Goal: Transaction & Acquisition: Purchase product/service

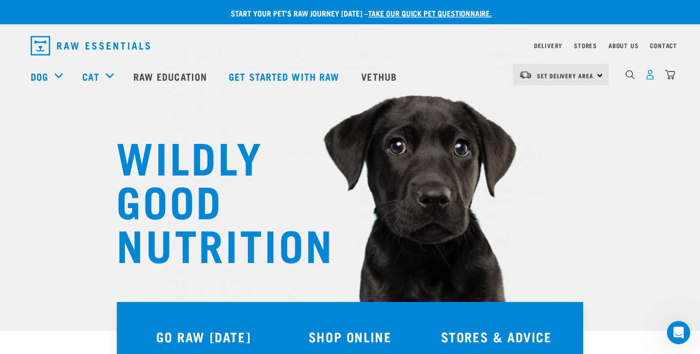
click at [652, 79] on img "dropdown navigation" at bounding box center [650, 75] width 10 height 10
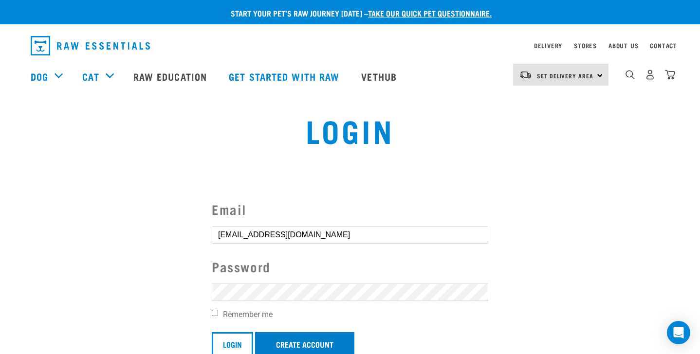
click at [298, 334] on link "Create Account" at bounding box center [304, 344] width 99 height 23
click at [236, 344] on input "Login" at bounding box center [232, 344] width 41 height 23
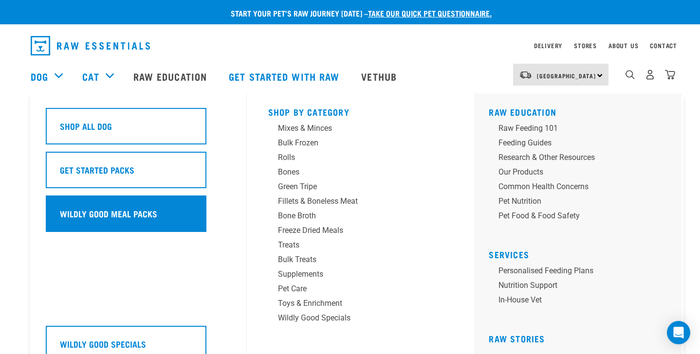
click at [143, 219] on div "Wildly Good Meal Packs" at bounding box center [126, 214] width 161 height 37
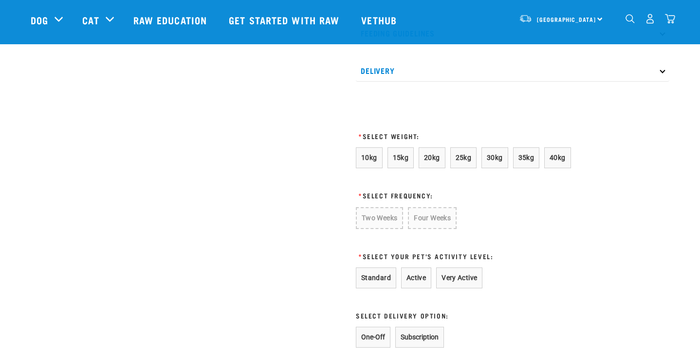
scroll to position [491, 0]
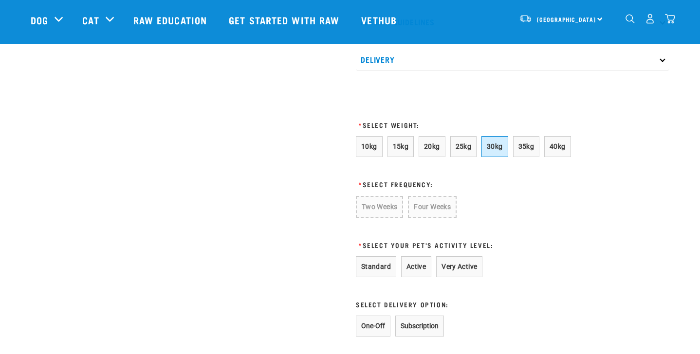
click at [498, 157] on button "30kg" at bounding box center [494, 146] width 27 height 21
click at [434, 217] on button "Four Weeks" at bounding box center [431, 206] width 48 height 21
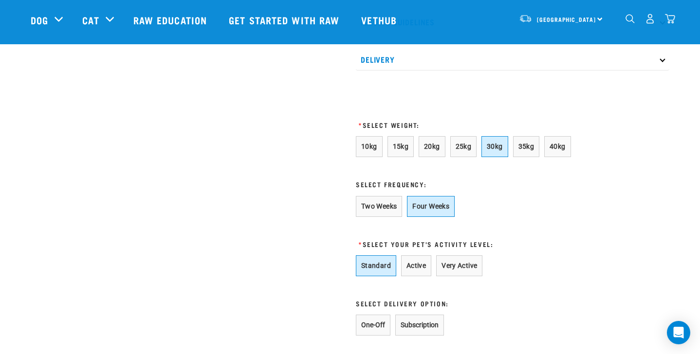
click at [382, 277] on button "Standard" at bounding box center [376, 266] width 40 height 21
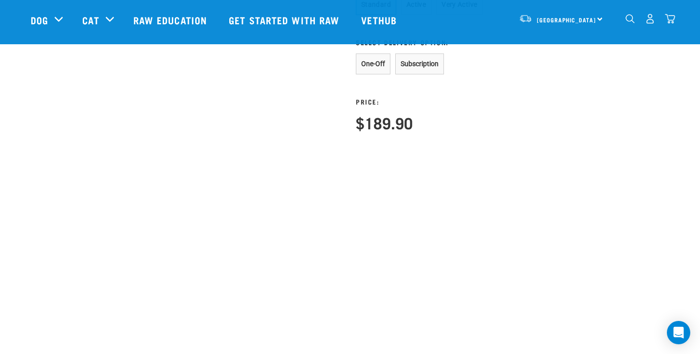
scroll to position [725, 0]
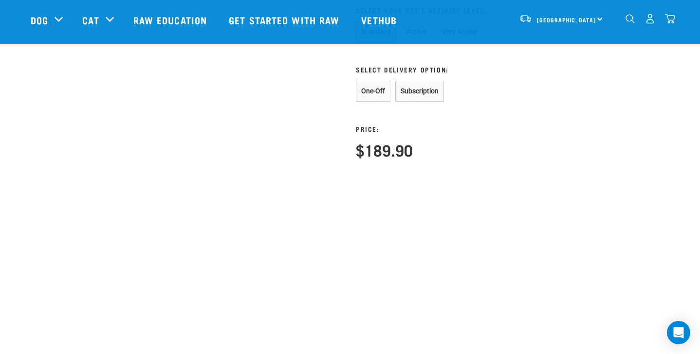
click at [356, 102] on button "One-Off" at bounding box center [373, 91] width 35 height 21
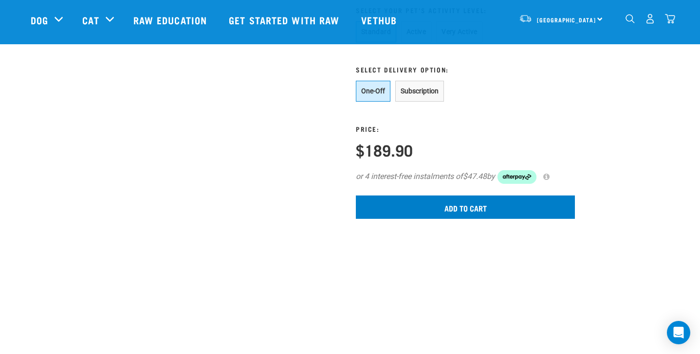
click at [463, 219] on input "Add to cart" at bounding box center [465, 207] width 219 height 23
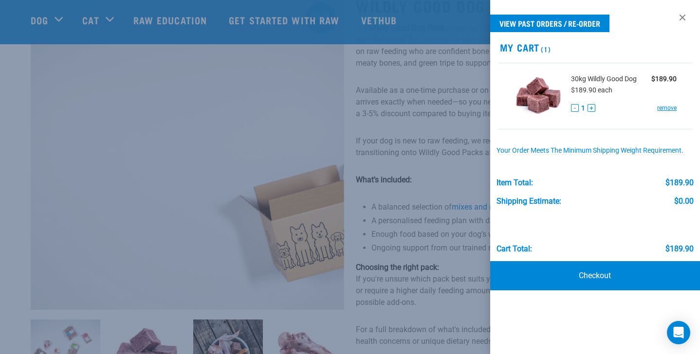
scroll to position [74, 0]
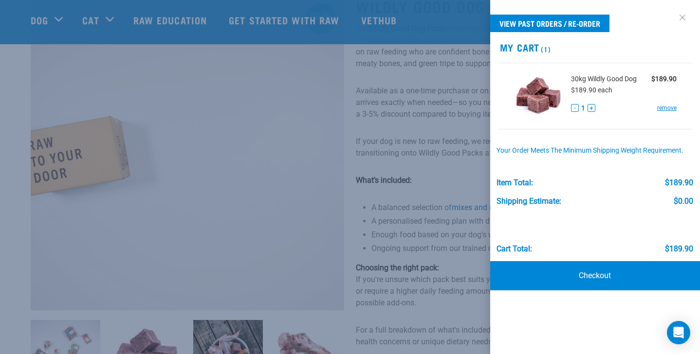
click at [682, 17] on link at bounding box center [683, 18] width 16 height 16
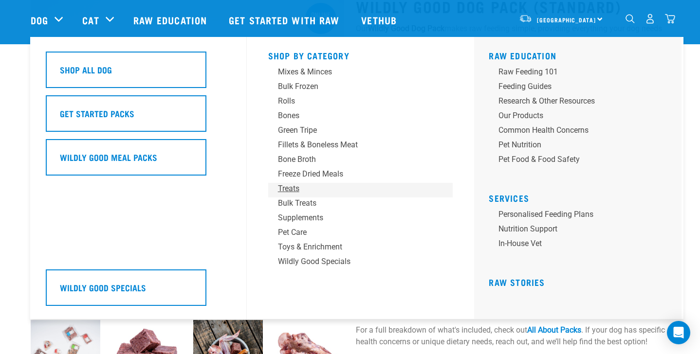
click at [297, 190] on div "Treats" at bounding box center [354, 189] width 152 height 12
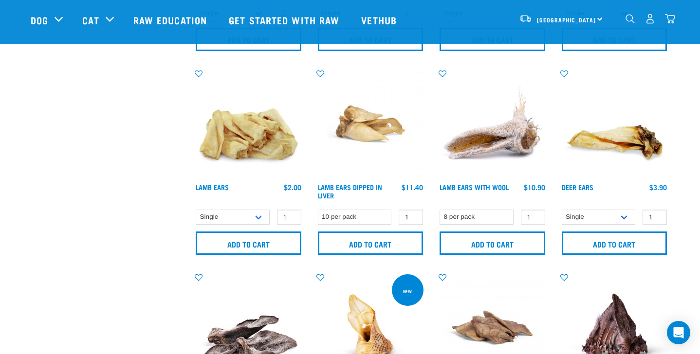
scroll to position [455, 0]
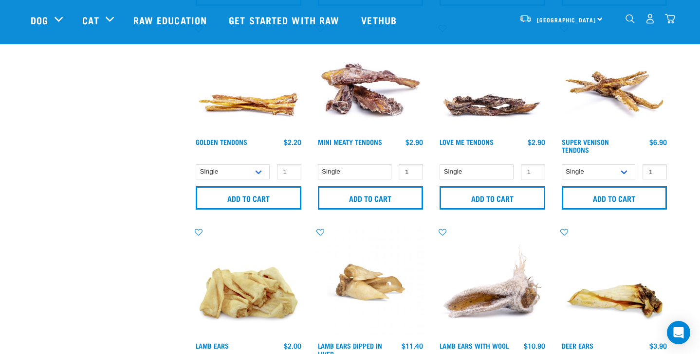
click at [626, 19] on img "dropdown navigation" at bounding box center [630, 18] width 9 height 9
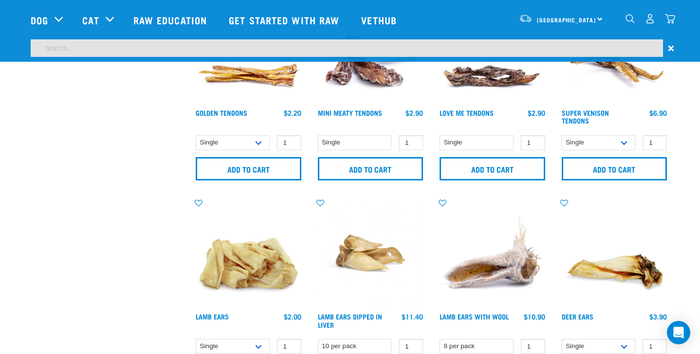
click at [324, 48] on input "search" at bounding box center [347, 48] width 632 height 18
type input "salmon"
click at [215, 53] on input "salmon" at bounding box center [347, 48] width 632 height 18
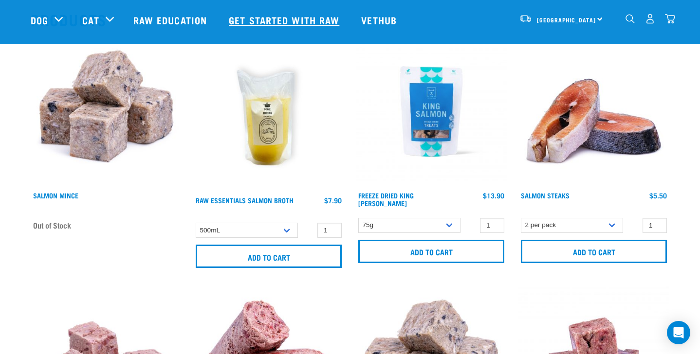
scroll to position [116, 0]
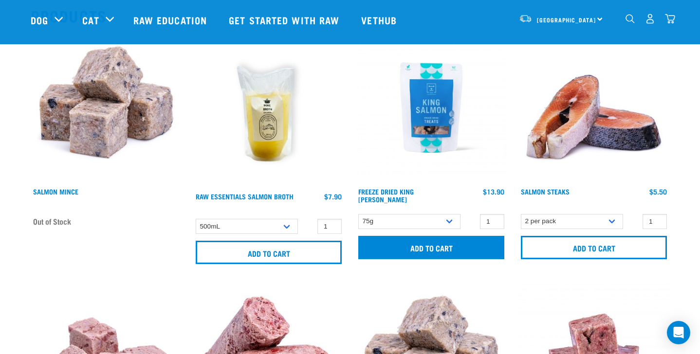
click at [442, 250] on input "Add to cart" at bounding box center [431, 247] width 146 height 23
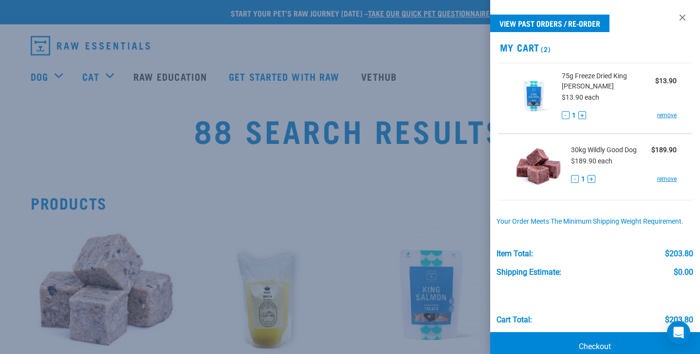
scroll to position [0, 0]
click at [682, 13] on link at bounding box center [683, 18] width 16 height 16
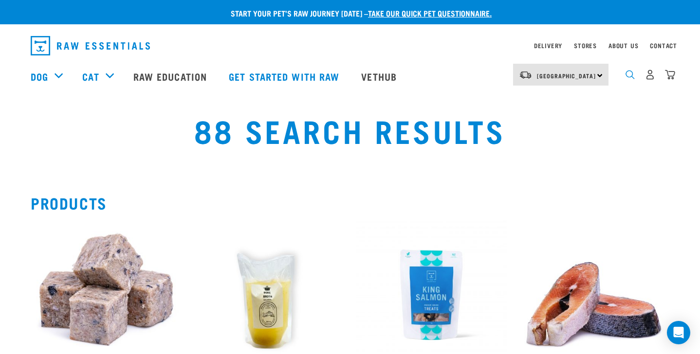
click at [630, 79] on img "dropdown navigation" at bounding box center [630, 74] width 9 height 9
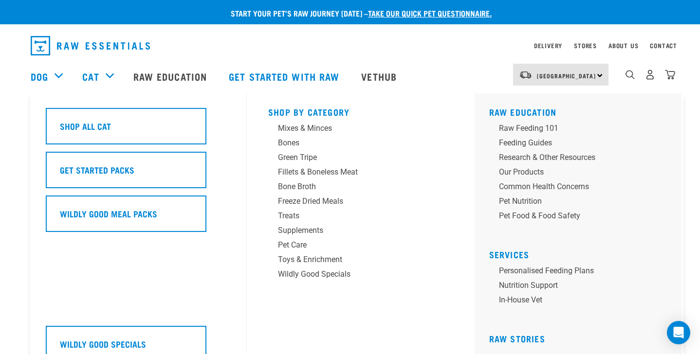
click at [124, 96] on div "Shop All Cat Get Started Packs Wildly Good Meal Packs Wildly Good Specials" at bounding box center [143, 234] width 207 height 282
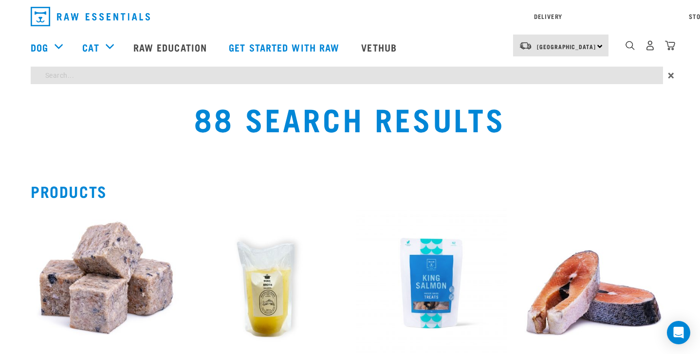
type input "mussel"
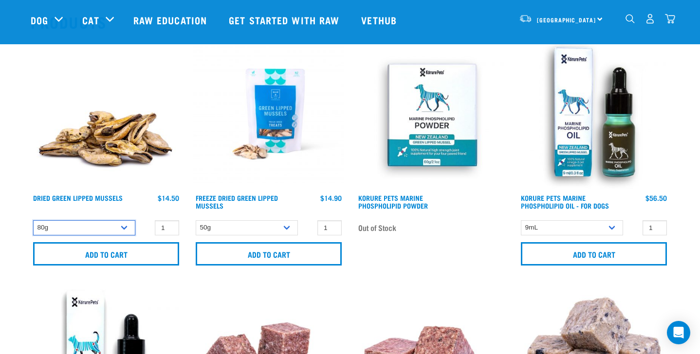
scroll to position [107, 0]
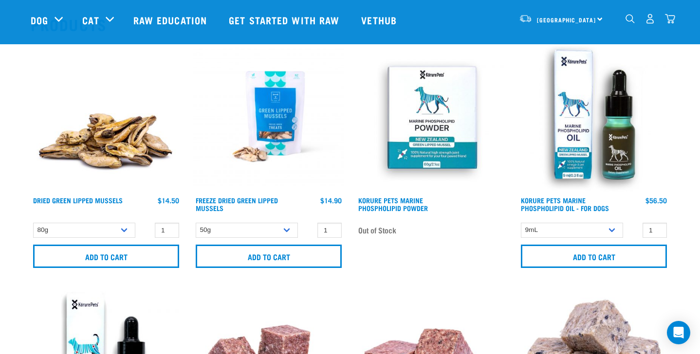
click at [76, 197] on h4 "Dried Green Lipped Mussels" at bounding box center [78, 206] width 90 height 19
click at [74, 201] on link "Dried Green Lipped Mussels" at bounding box center [78, 200] width 90 height 3
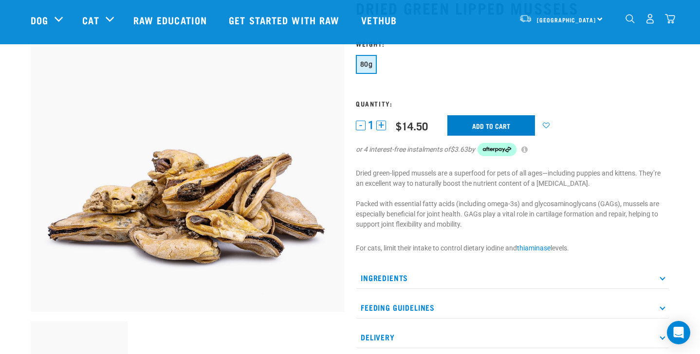
scroll to position [54, 0]
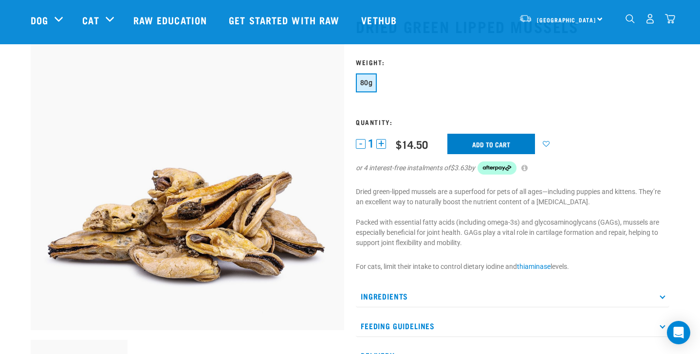
click at [479, 141] on input "Add to cart" at bounding box center [491, 144] width 88 height 20
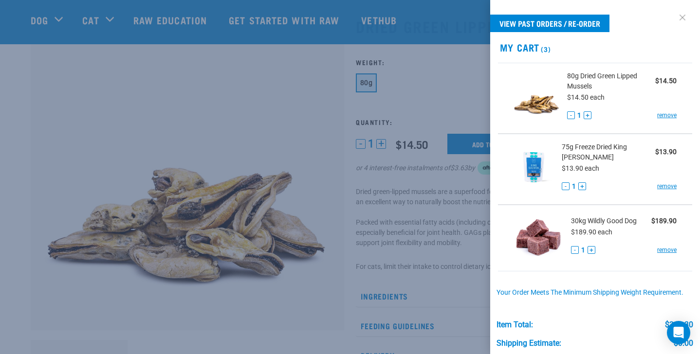
click at [684, 16] on link at bounding box center [683, 18] width 16 height 16
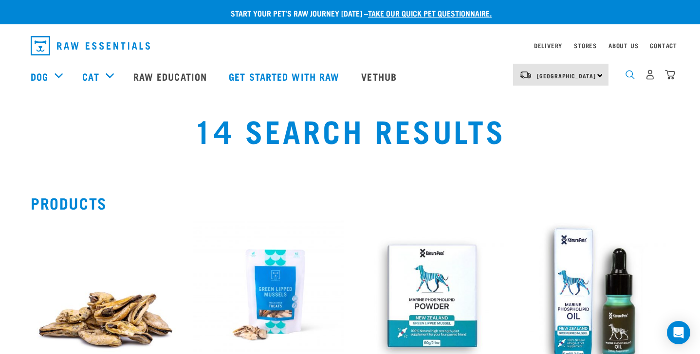
click at [629, 78] on img "dropdown navigation" at bounding box center [630, 74] width 9 height 9
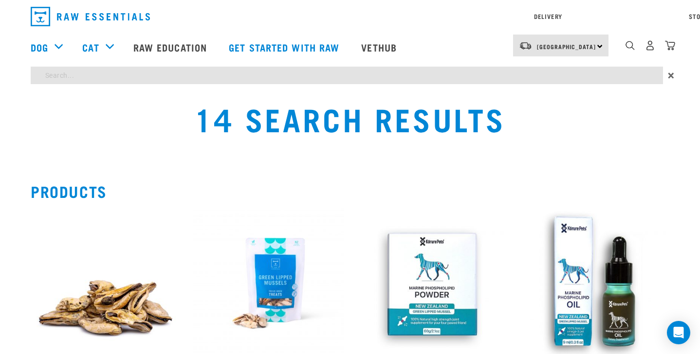
type input "seafood"
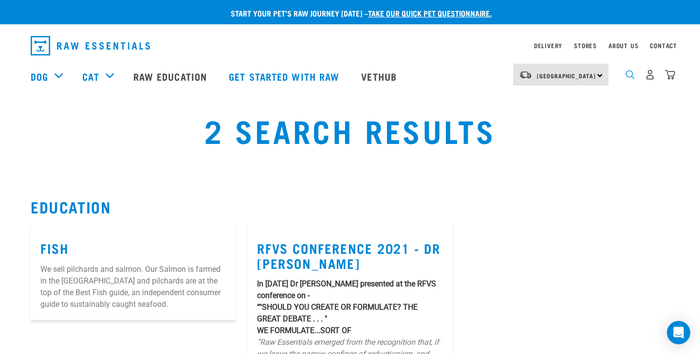
click at [631, 78] on img "dropdown navigation" at bounding box center [630, 74] width 9 height 9
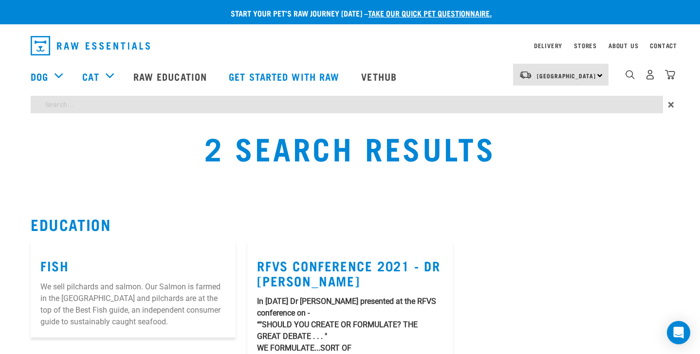
click at [311, 104] on div "Start your pet’s raw journey today – take our quick pet questionnaire. Delivery…" at bounding box center [350, 223] width 700 height 446
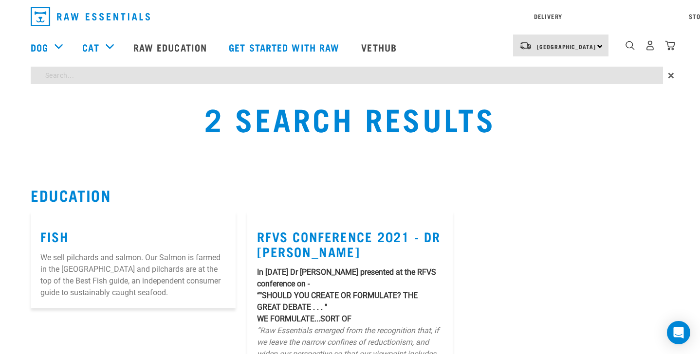
click at [265, 75] on input "search" at bounding box center [347, 76] width 632 height 18
type input "s"
type input "fish"
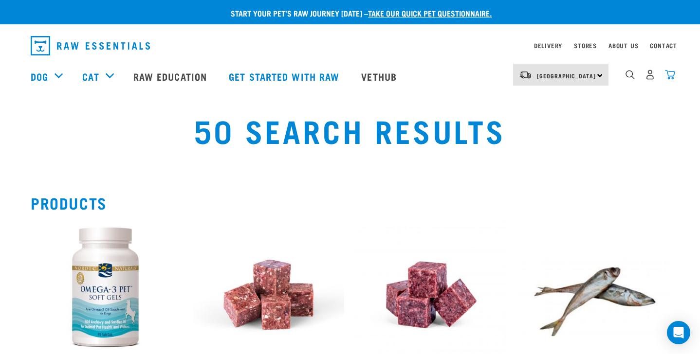
click at [672, 74] on img "dropdown navigation" at bounding box center [670, 75] width 10 height 10
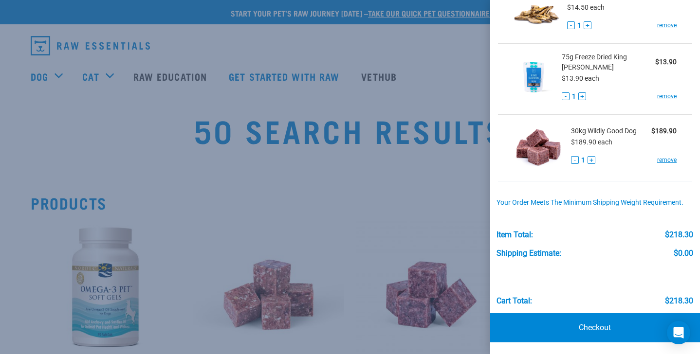
scroll to position [90, 0]
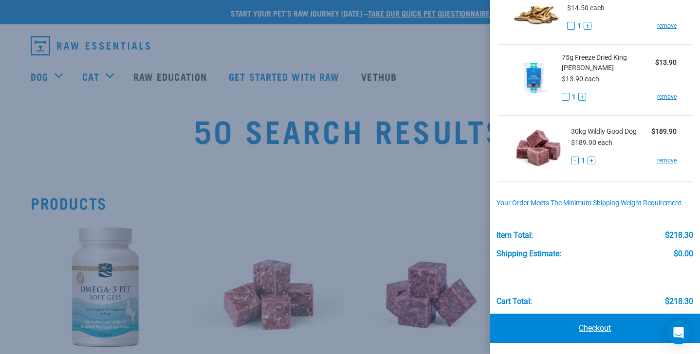
click at [544, 328] on link "Checkout" at bounding box center [595, 328] width 210 height 29
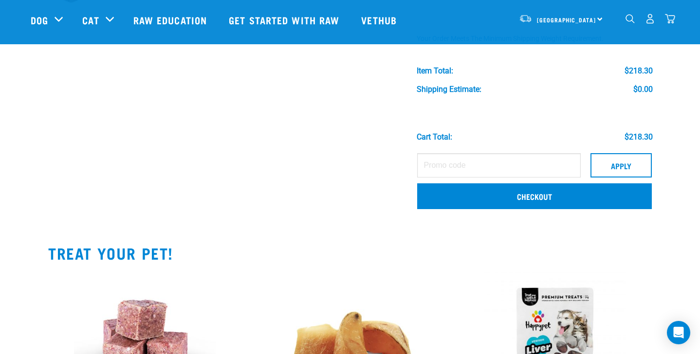
scroll to position [242, 0]
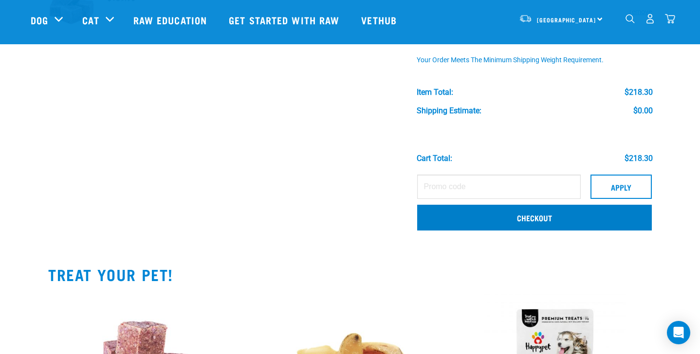
click at [444, 223] on link "Checkout" at bounding box center [534, 217] width 235 height 25
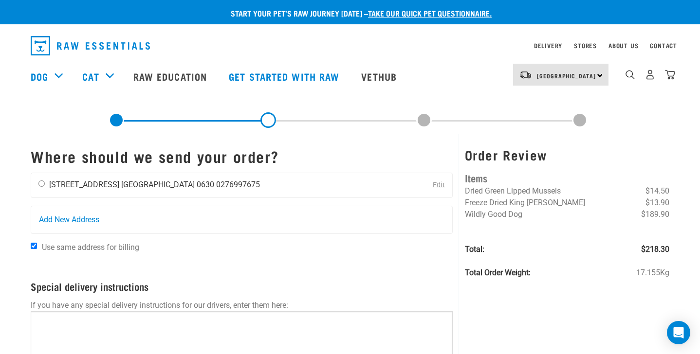
click at [216, 185] on li "0276997675" at bounding box center [238, 184] width 44 height 9
click at [44, 184] on input "radio" at bounding box center [41, 184] width 6 height 6
radio input "true"
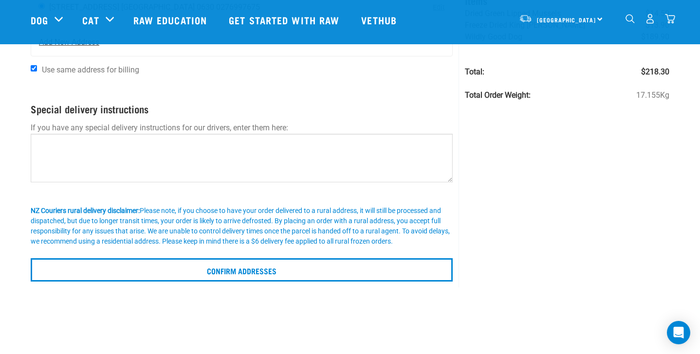
scroll to position [179, 0]
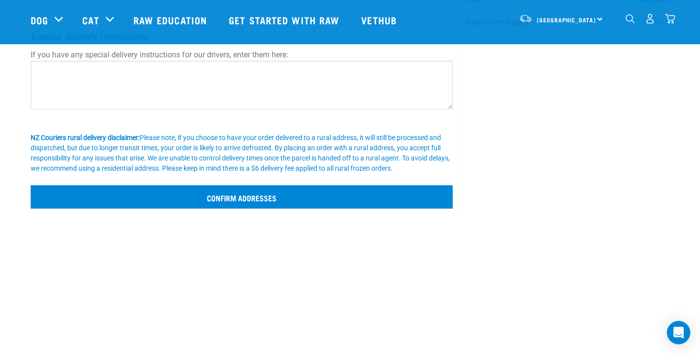
click at [290, 202] on input "Confirm addresses" at bounding box center [242, 196] width 422 height 23
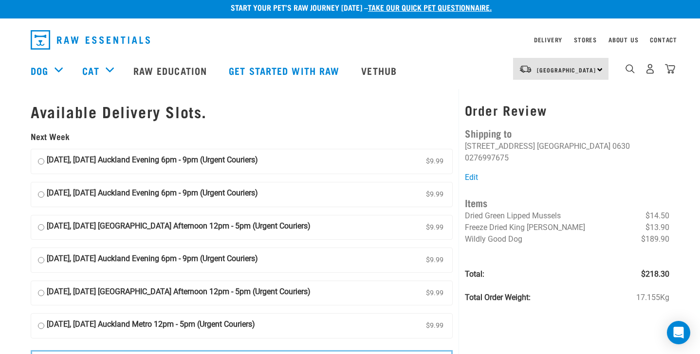
scroll to position [6, 0]
click at [40, 157] on input "08 September, Monday Auckland Evening 6pm - 9pm (Urgent Couriers) $9.99" at bounding box center [41, 161] width 6 height 15
radio input "true"
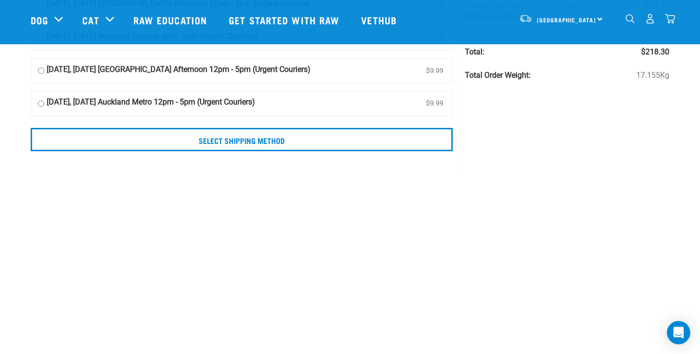
scroll to position [155, 0]
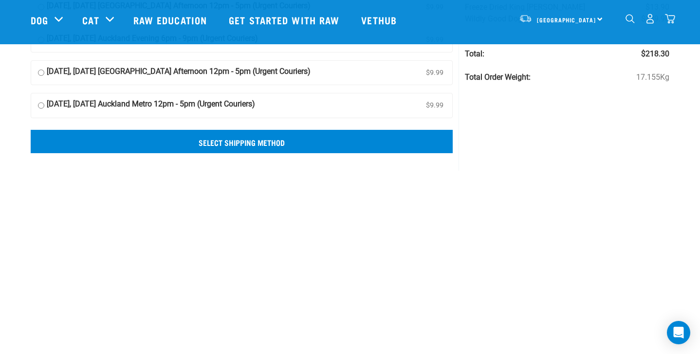
click at [326, 141] on input "Select Shipping Method" at bounding box center [242, 141] width 422 height 23
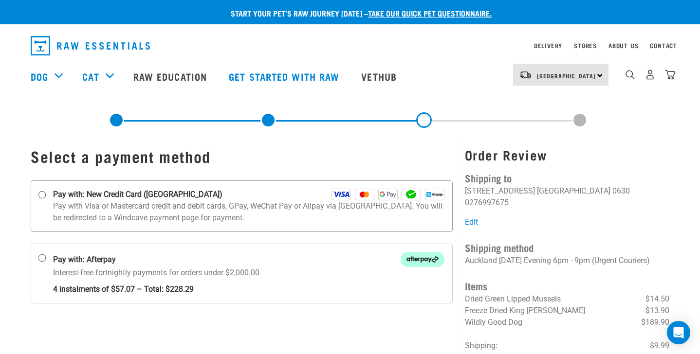
click at [221, 192] on div "Pay with: New Credit Card (Windcave)" at bounding box center [248, 195] width 391 height 12
click at [46, 192] on input "Pay with: New Credit Card (Windcave)" at bounding box center [42, 195] width 8 height 8
radio input "true"
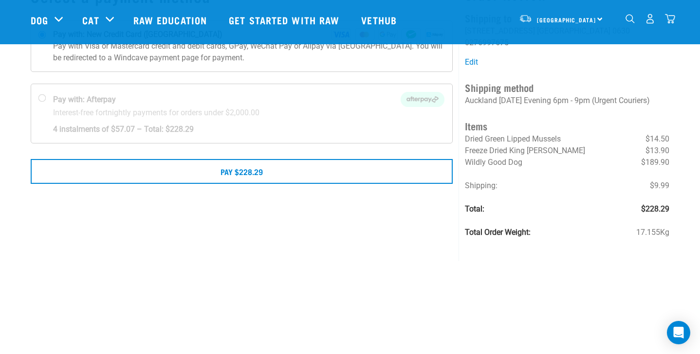
scroll to position [92, 0]
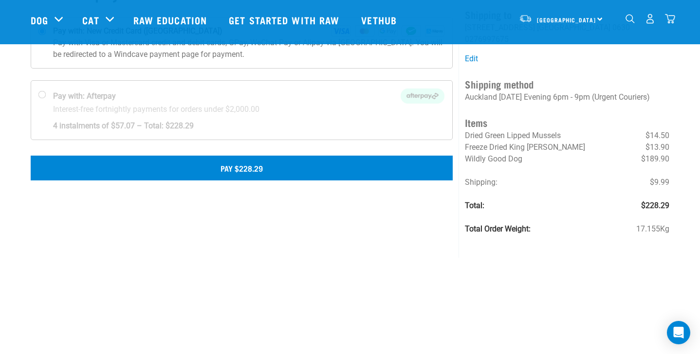
click at [222, 174] on button "Pay $228.29" at bounding box center [242, 168] width 422 height 24
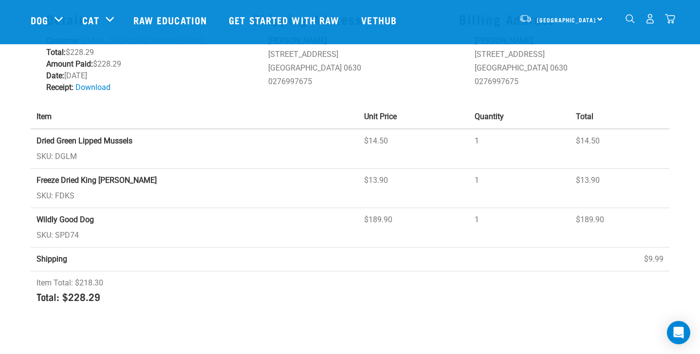
scroll to position [75, 0]
